Goal: Contribute content: Add original content to the website for others to see

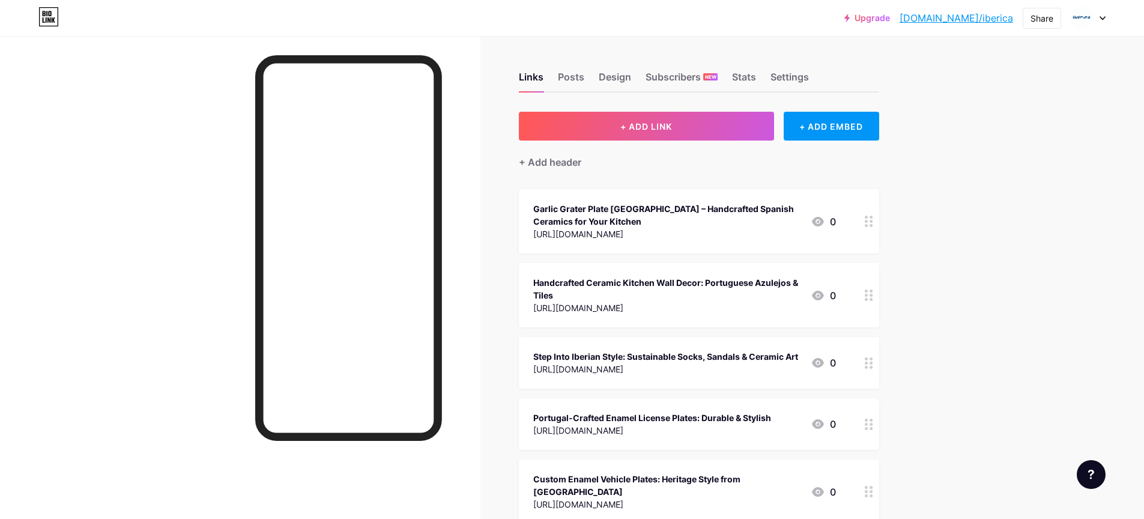
click at [125, 361] on div at bounding box center [240, 295] width 480 height 519
click at [149, 424] on div at bounding box center [240, 295] width 480 height 519
click at [662, 133] on button "+ ADD LINK" at bounding box center [646, 126] width 255 height 29
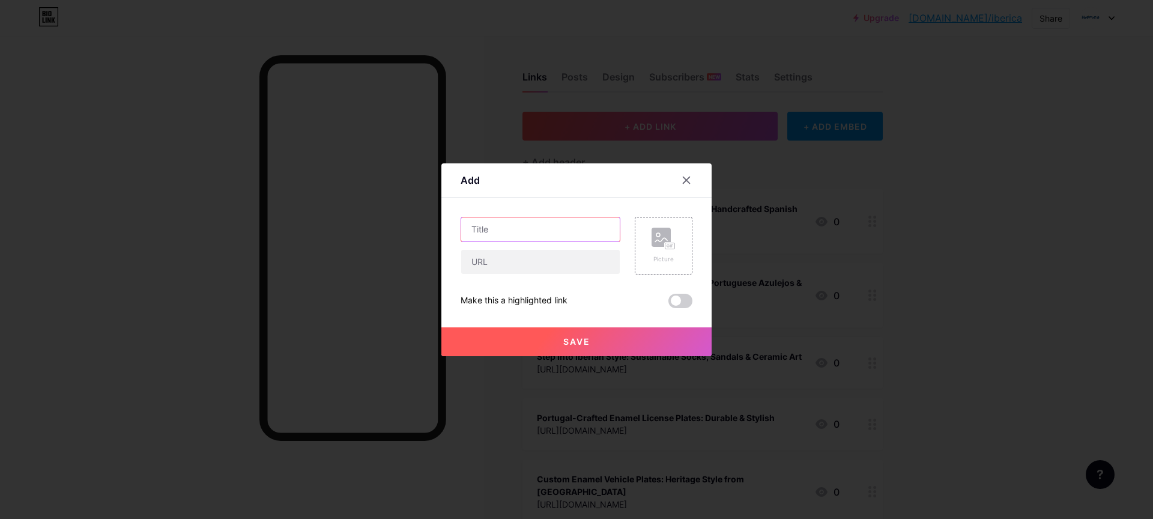
click at [532, 240] on input "text" at bounding box center [540, 229] width 158 height 24
paste input "Tejo’s Artisanal Charm: Made with Love in [GEOGRAPHIC_DATA]"
type input "Tejo’s Artisanal Charm: Made with Love in [GEOGRAPHIC_DATA]"
click at [499, 251] on input "text" at bounding box center [540, 262] width 158 height 24
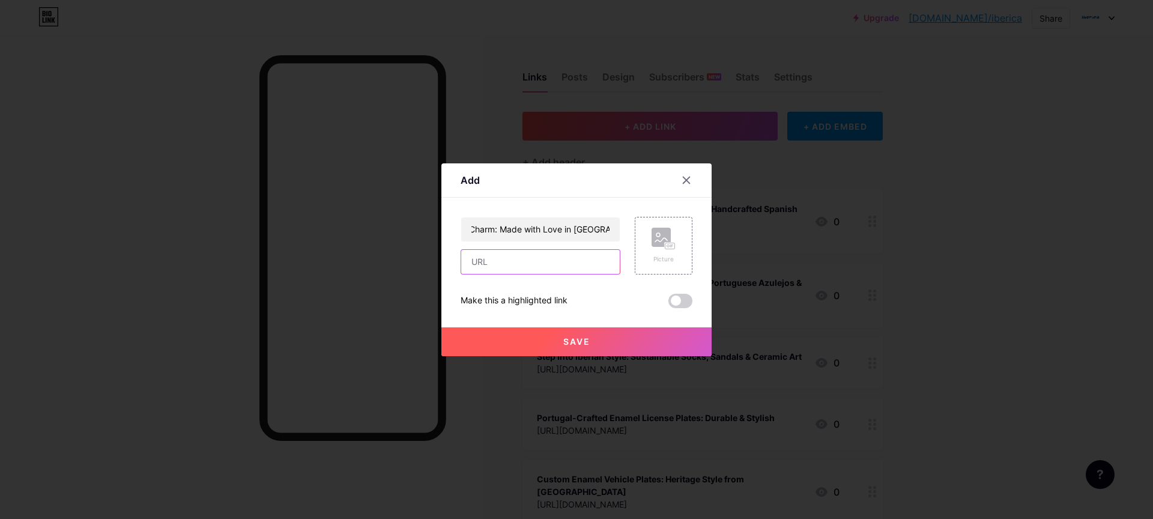
scroll to position [0, 0]
paste input "Nestled in the heart of Portugal’s vibrant cultural landscape, Tejo is more tha…"
type input "Nestled in the heart of Portugal’s vibrant cultural landscape, Tejo is more tha…"
click at [540, 231] on input "Tejo’s Artisanal Charm: Made with Love in [GEOGRAPHIC_DATA]" at bounding box center [540, 229] width 158 height 24
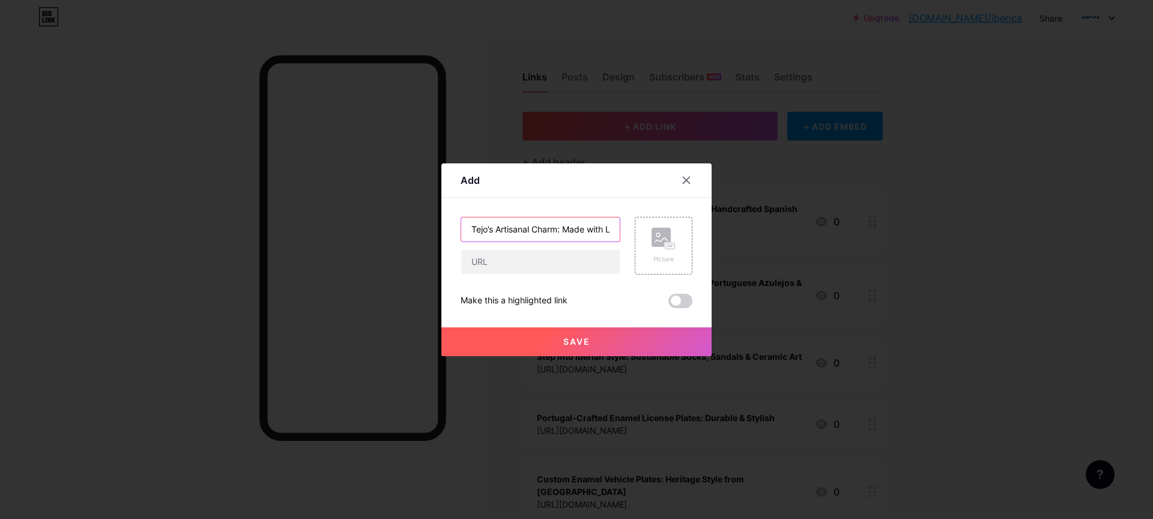
click at [540, 231] on input "Tejo’s Artisanal Charm: Made with Love in [GEOGRAPHIC_DATA]" at bounding box center [540, 229] width 158 height 24
paste input "Nestled in the heart of Portugal’s vibrant cultural landscape, Tejo is more tha…"
type input "Nestled in the heart of Portugal’s vibrant cultural landscape, Tejo is more tha…"
click at [513, 268] on input "text" at bounding box center [540, 262] width 158 height 24
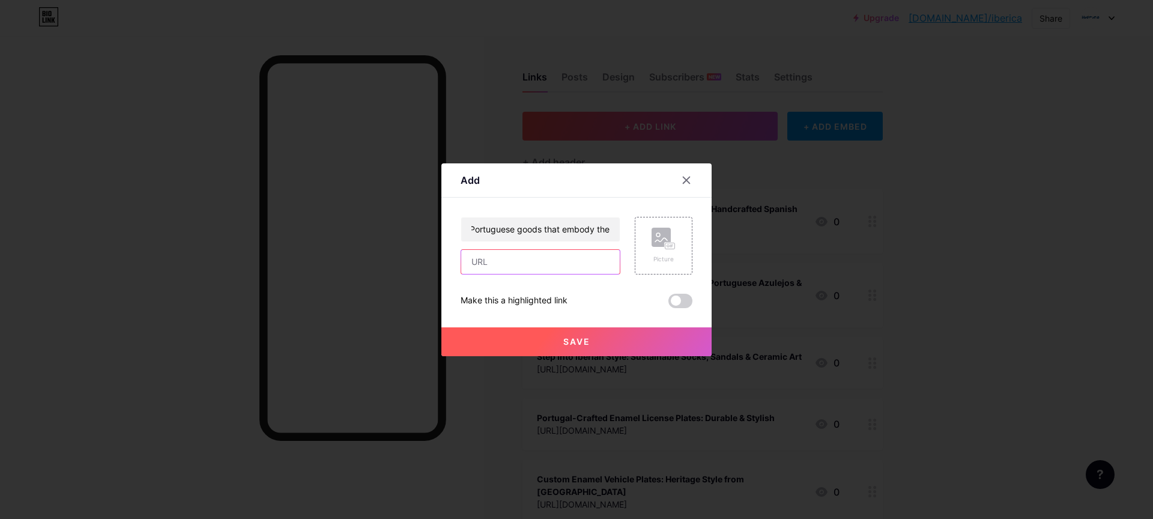
scroll to position [0, 0]
paste input "[URL][DOMAIN_NAME]"
type input "[URL][DOMAIN_NAME]"
click at [616, 339] on button "Save" at bounding box center [576, 341] width 270 height 29
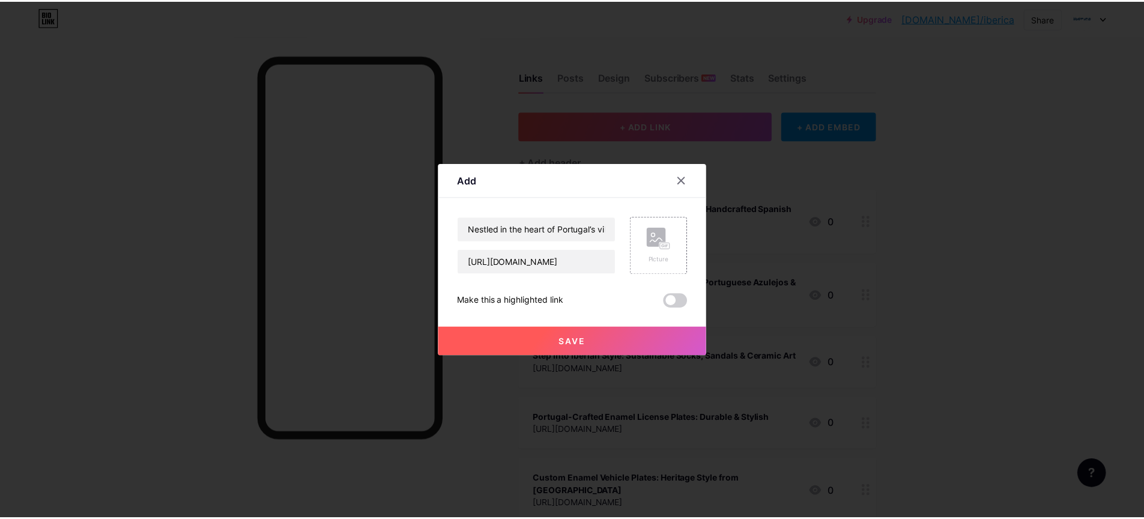
scroll to position [0, 0]
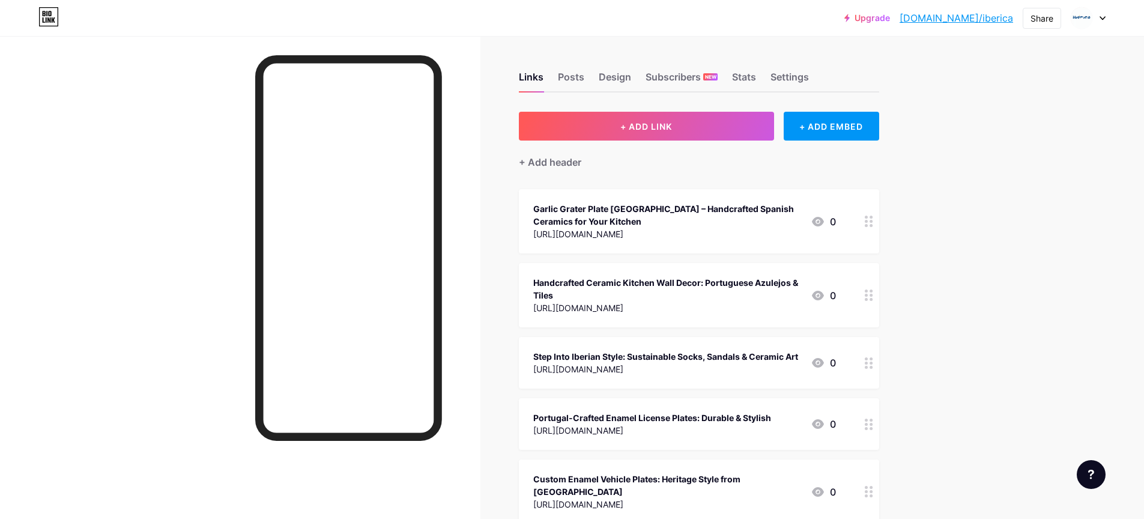
click at [824, 226] on icon at bounding box center [817, 221] width 14 height 14
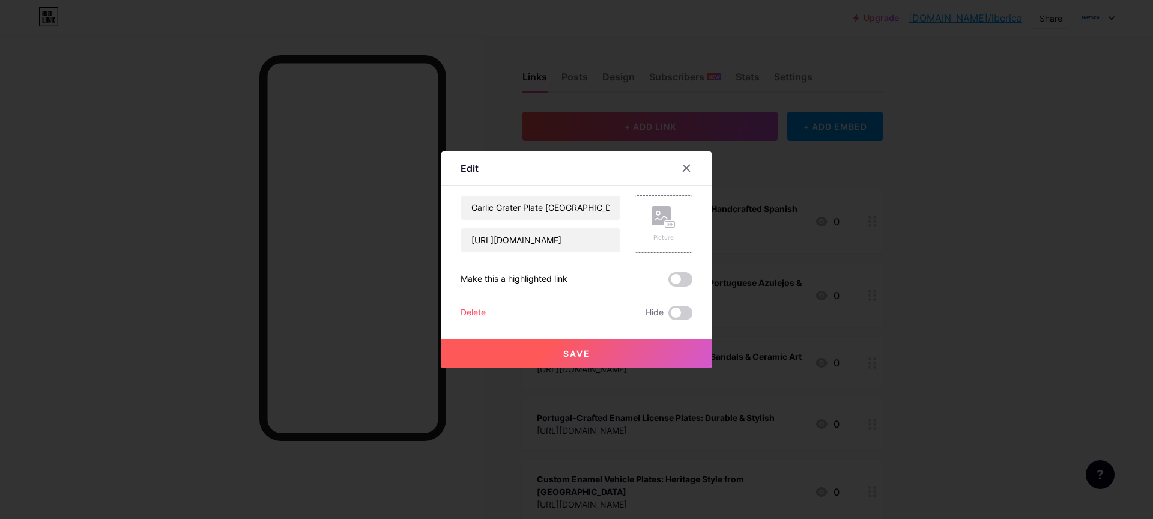
click at [621, 352] on button "Save" at bounding box center [576, 353] width 270 height 29
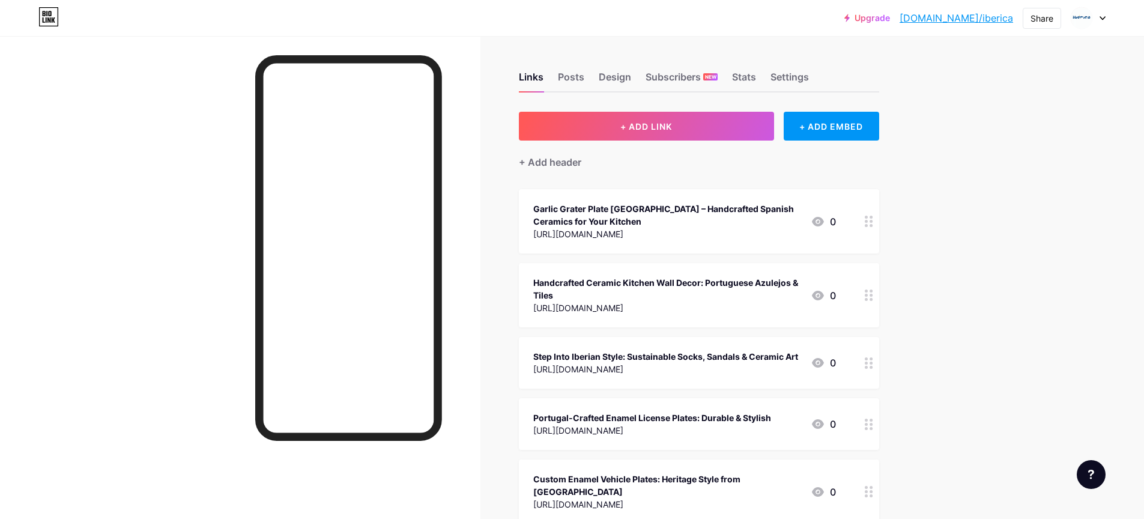
click at [600, 208] on div "Garlic Grater Plate [GEOGRAPHIC_DATA] – Handcrafted Spanish Ceramics for Your K…" at bounding box center [667, 214] width 268 height 25
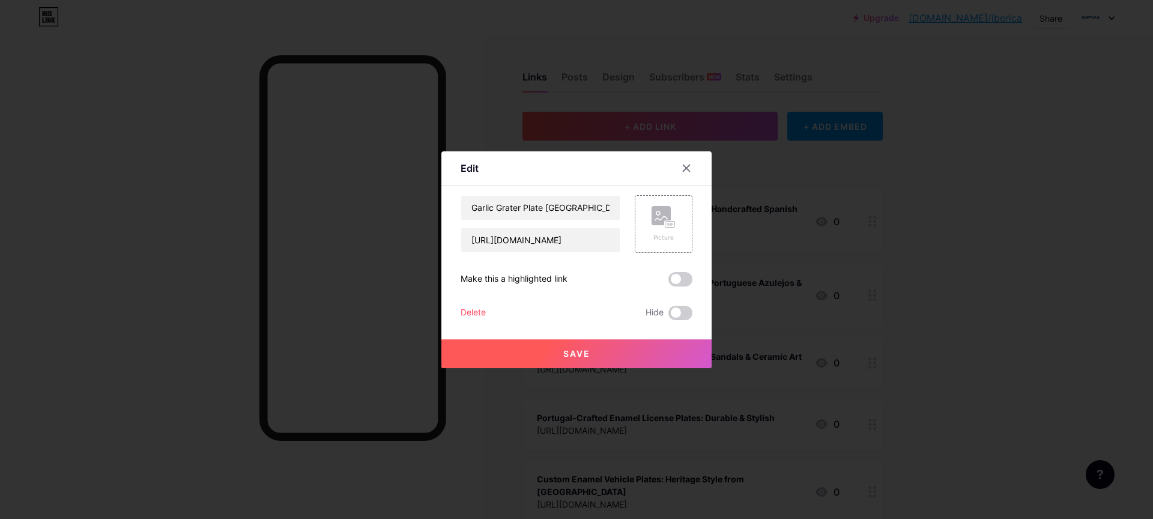
click at [546, 86] on div at bounding box center [576, 259] width 1153 height 519
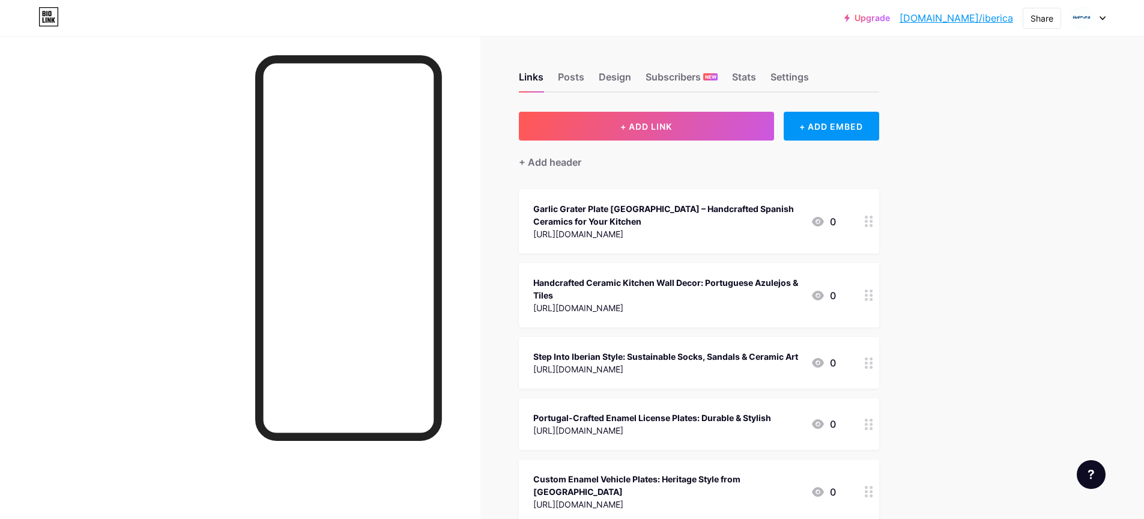
click at [995, 20] on link "[DOMAIN_NAME]/iberica" at bounding box center [955, 18] width 113 height 14
